Goal: Obtain resource: Download file/media

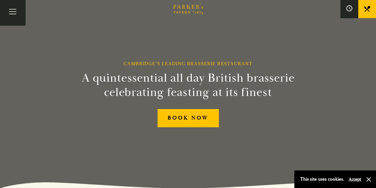
click at [352, 178] on button "Accept" at bounding box center [355, 179] width 12 height 6
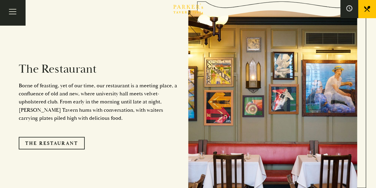
scroll to position [457, 0]
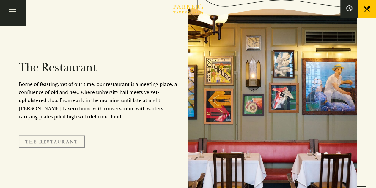
click at [71, 135] on link "The Restaurant" at bounding box center [52, 141] width 66 height 12
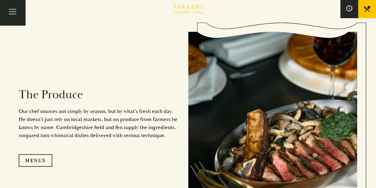
scroll to position [534, 0]
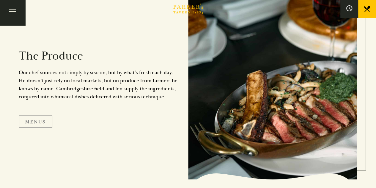
click at [37, 119] on link "Menus" at bounding box center [36, 121] width 34 height 12
click at [34, 118] on link "Menus" at bounding box center [36, 121] width 34 height 12
click at [36, 117] on link "Menus" at bounding box center [36, 121] width 34 height 12
click at [30, 117] on link "Menus" at bounding box center [36, 121] width 34 height 12
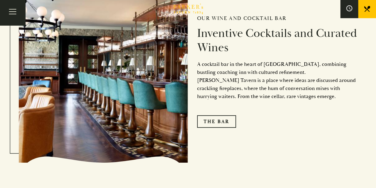
scroll to position [919, 0]
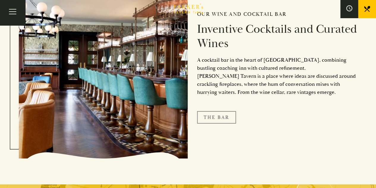
click at [217, 114] on link "The Bar" at bounding box center [216, 117] width 39 height 12
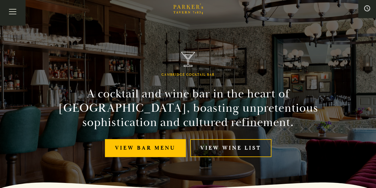
click at [220, 145] on link "View Wine List" at bounding box center [230, 148] width 81 height 18
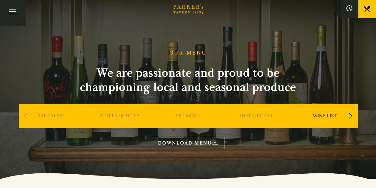
click at [195, 140] on link "DOWNLOAD MENU" at bounding box center [188, 143] width 73 height 12
